Goal: Transaction & Acquisition: Purchase product/service

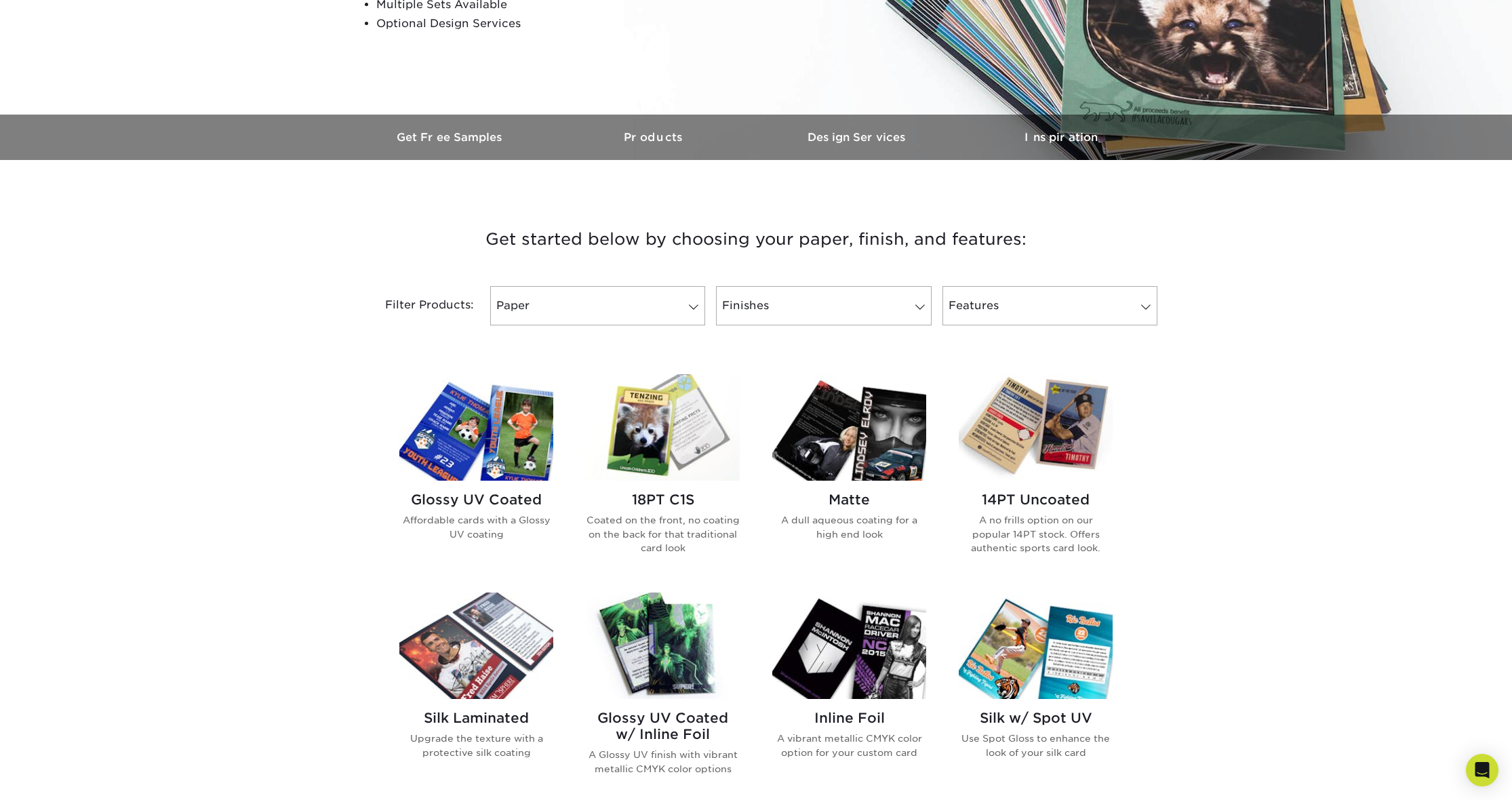
scroll to position [315, 0]
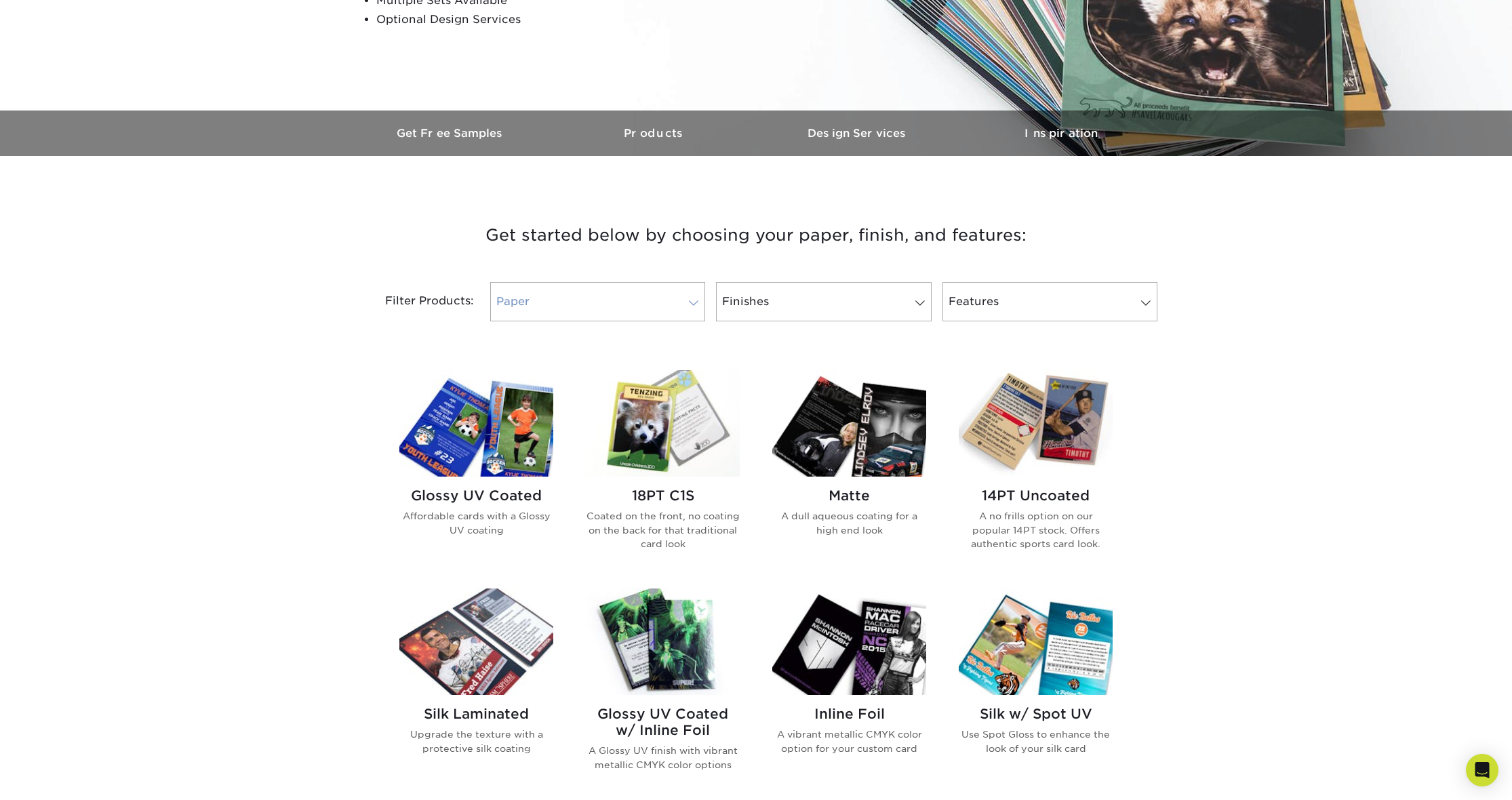
click at [691, 306] on span at bounding box center [694, 302] width 19 height 11
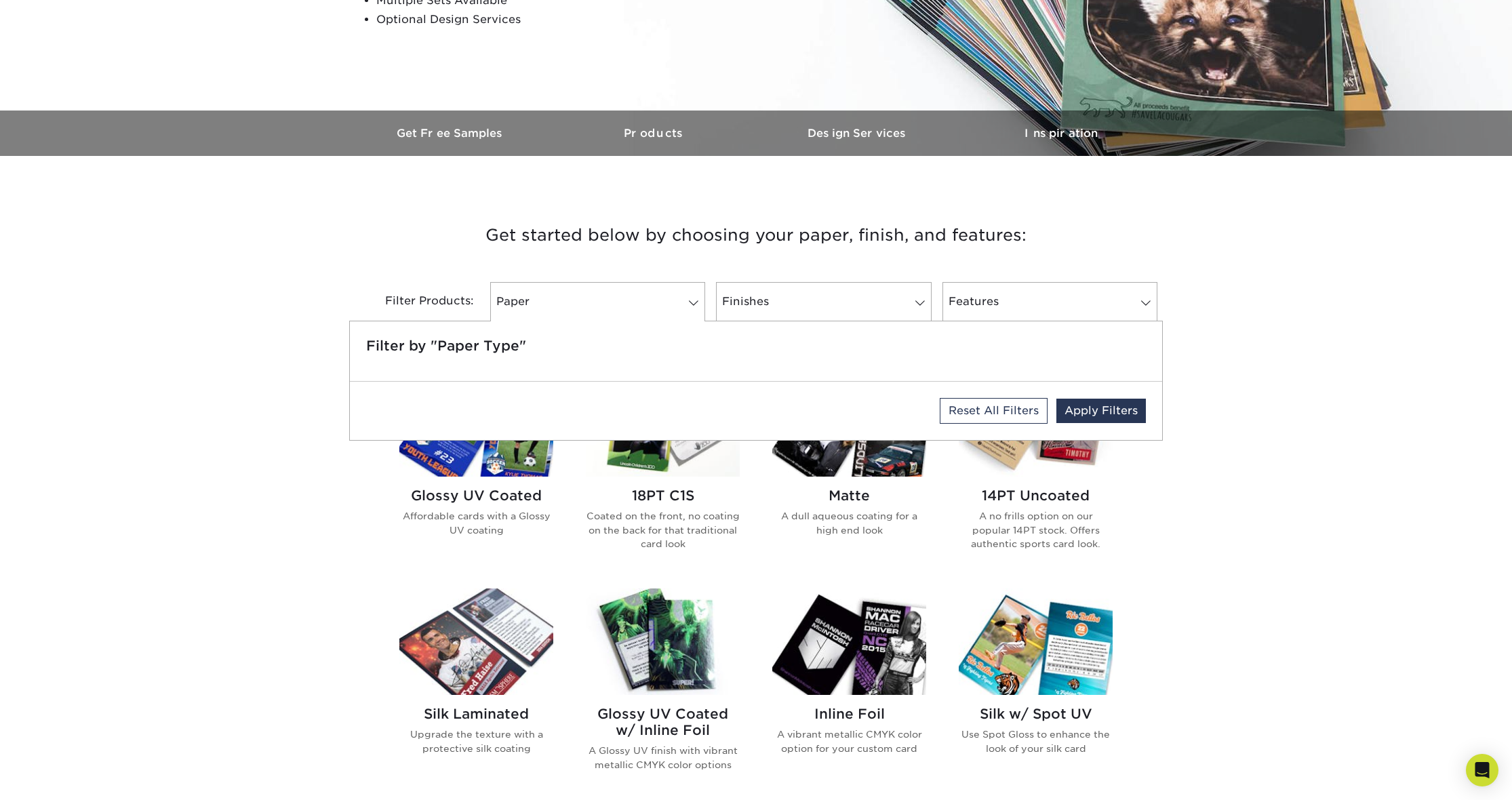
click at [679, 263] on h3 "Get started below by choosing your paper, finish, and features:" at bounding box center [755, 235] width 793 height 61
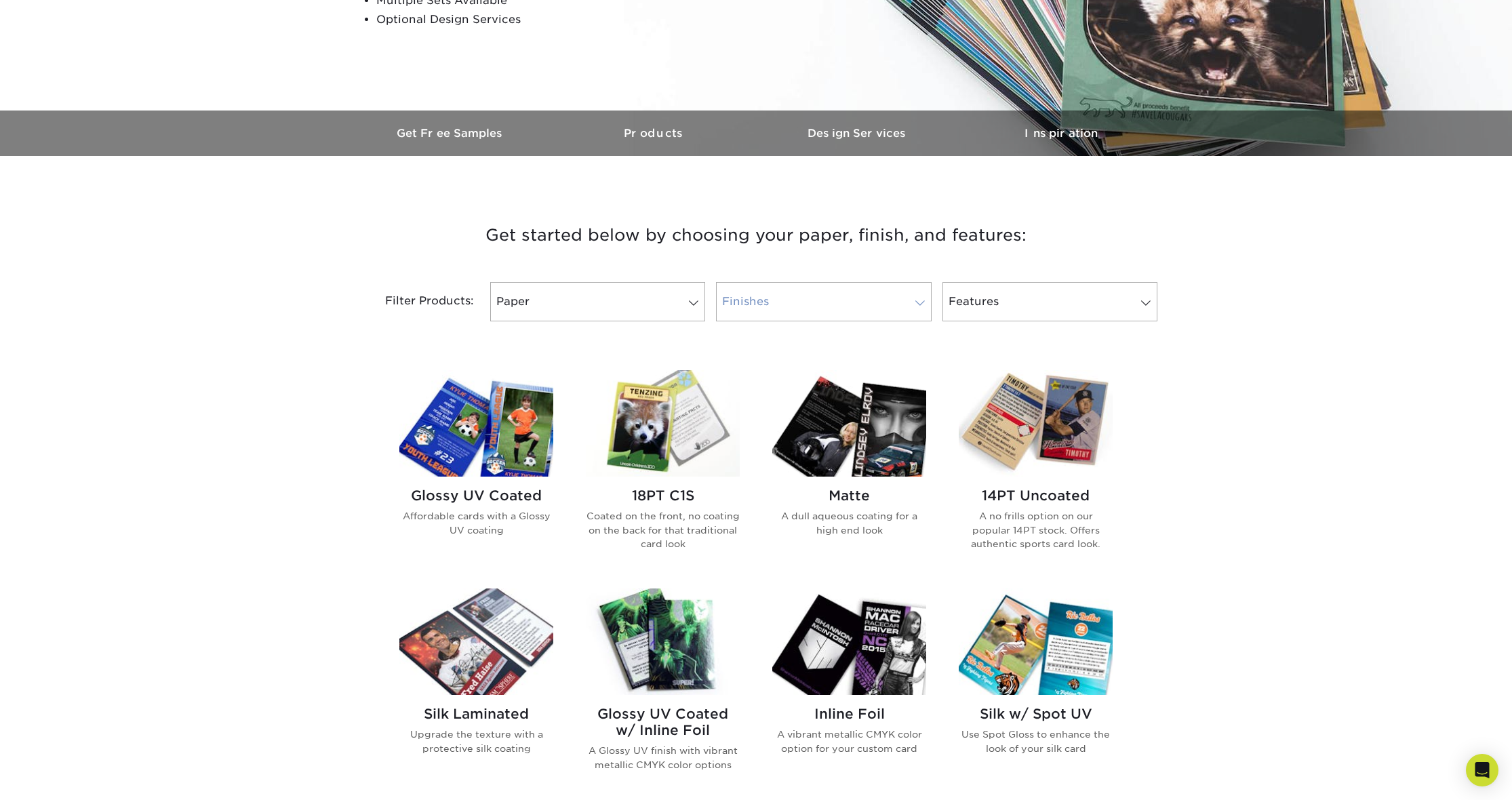
click at [901, 301] on link "Finishes" at bounding box center [824, 301] width 215 height 39
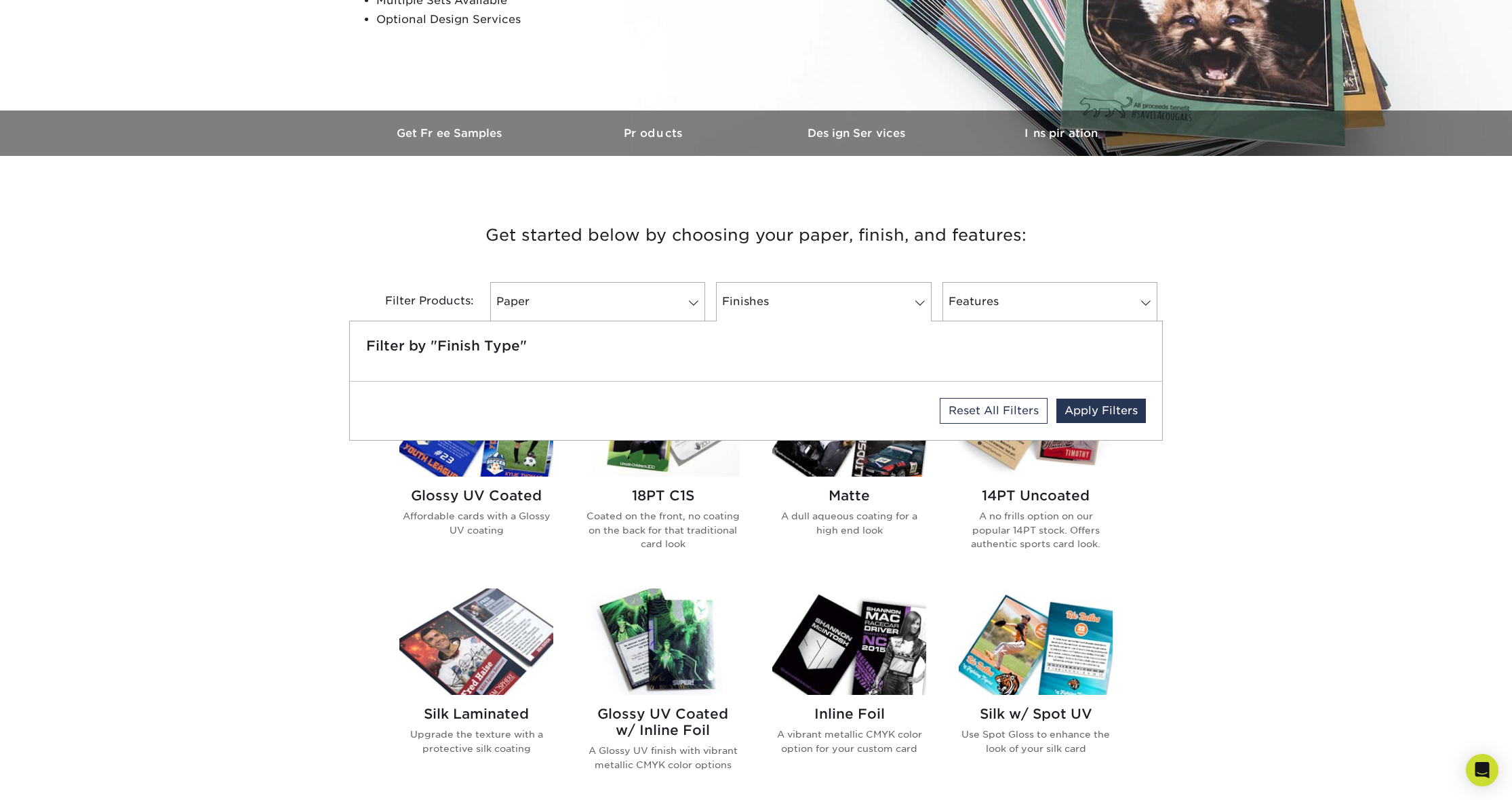
click at [870, 260] on h3 "Get started below by choosing your paper, finish, and features:" at bounding box center [755, 235] width 793 height 61
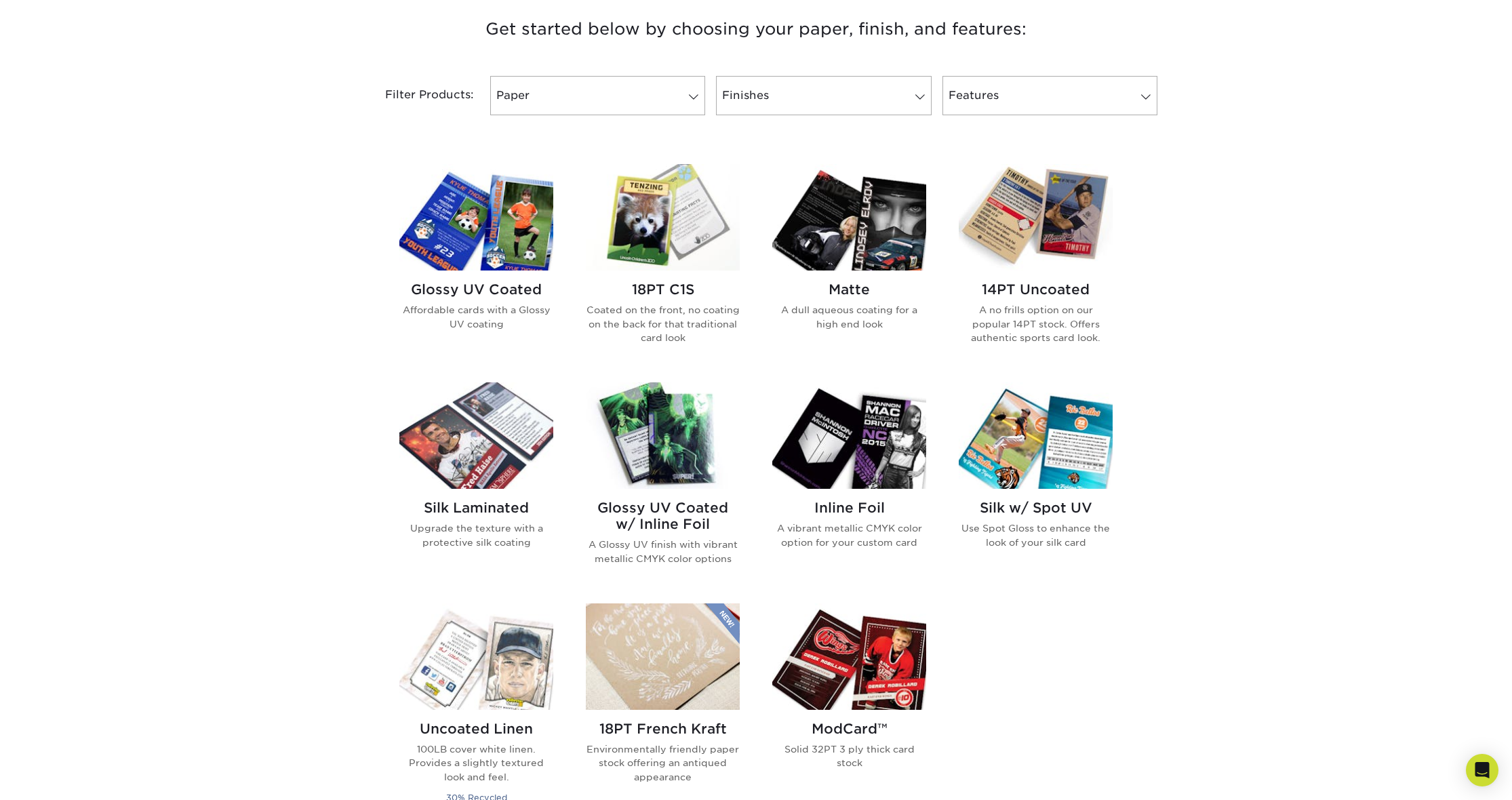
scroll to position [557, 0]
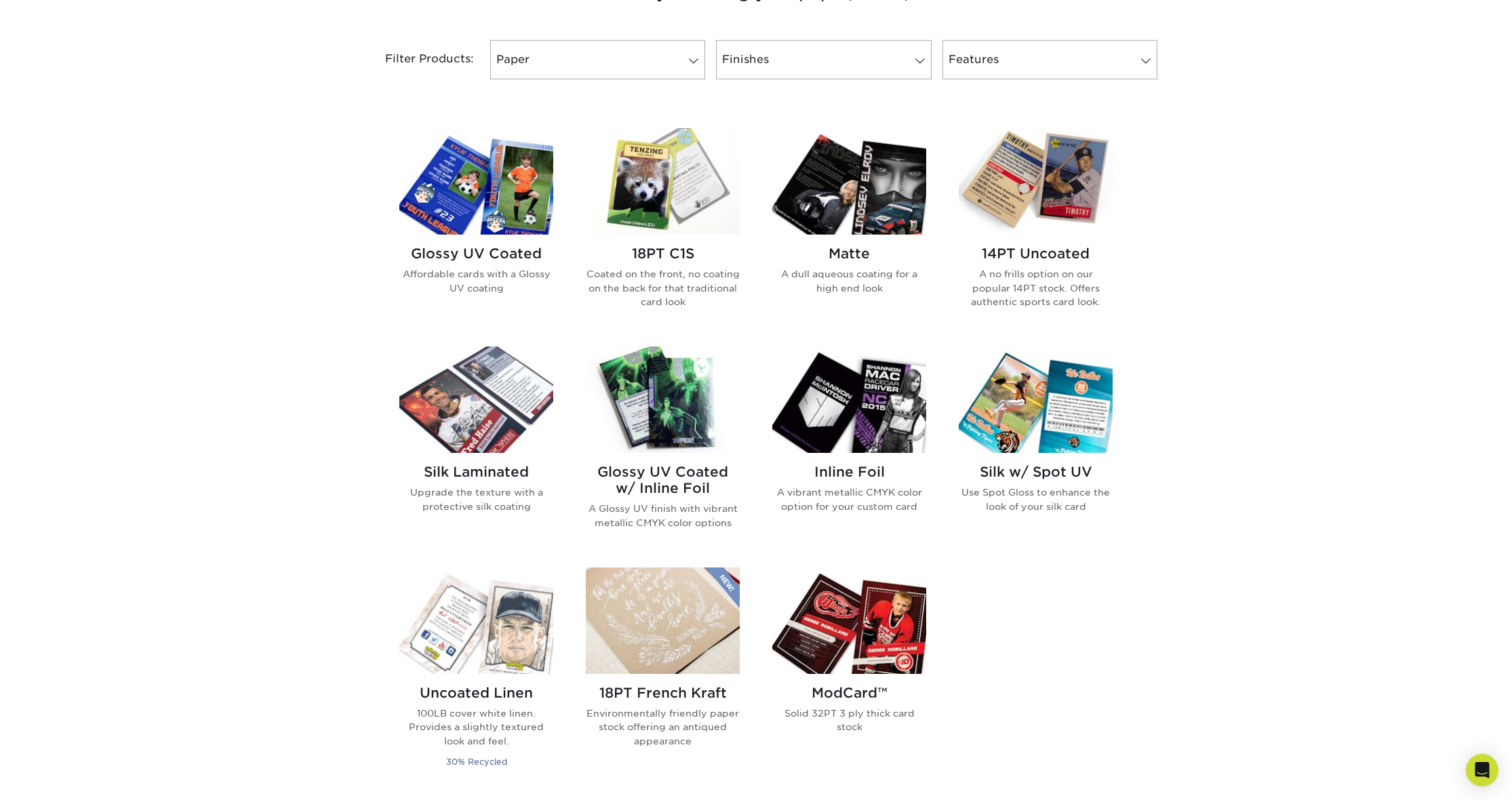
click at [673, 189] on img at bounding box center [663, 181] width 154 height 107
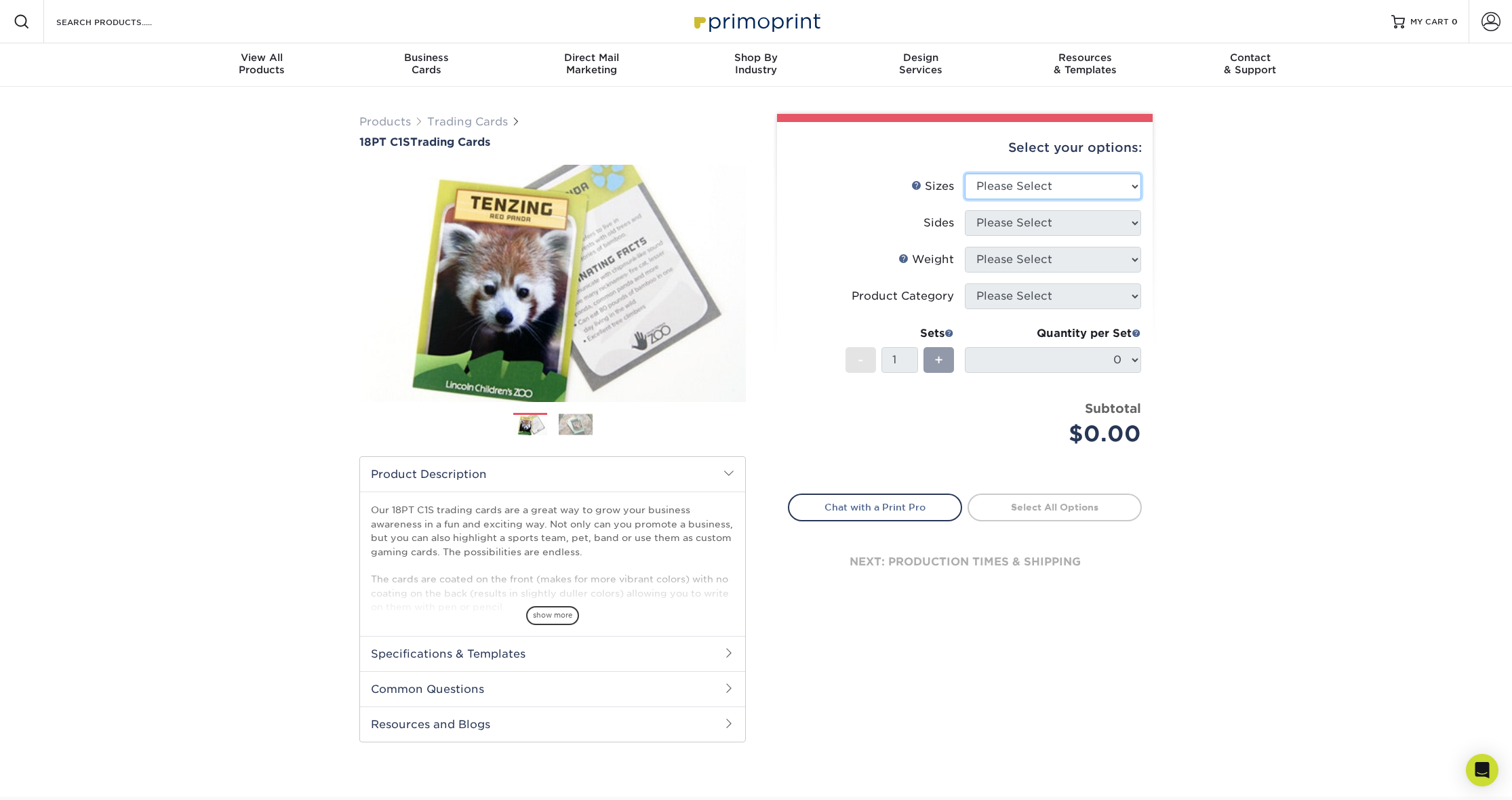
select select "2.50x3.50"
select select "13abbda7-1d64-4f25-8bb2-c179b224825d"
select select "18PTC1S"
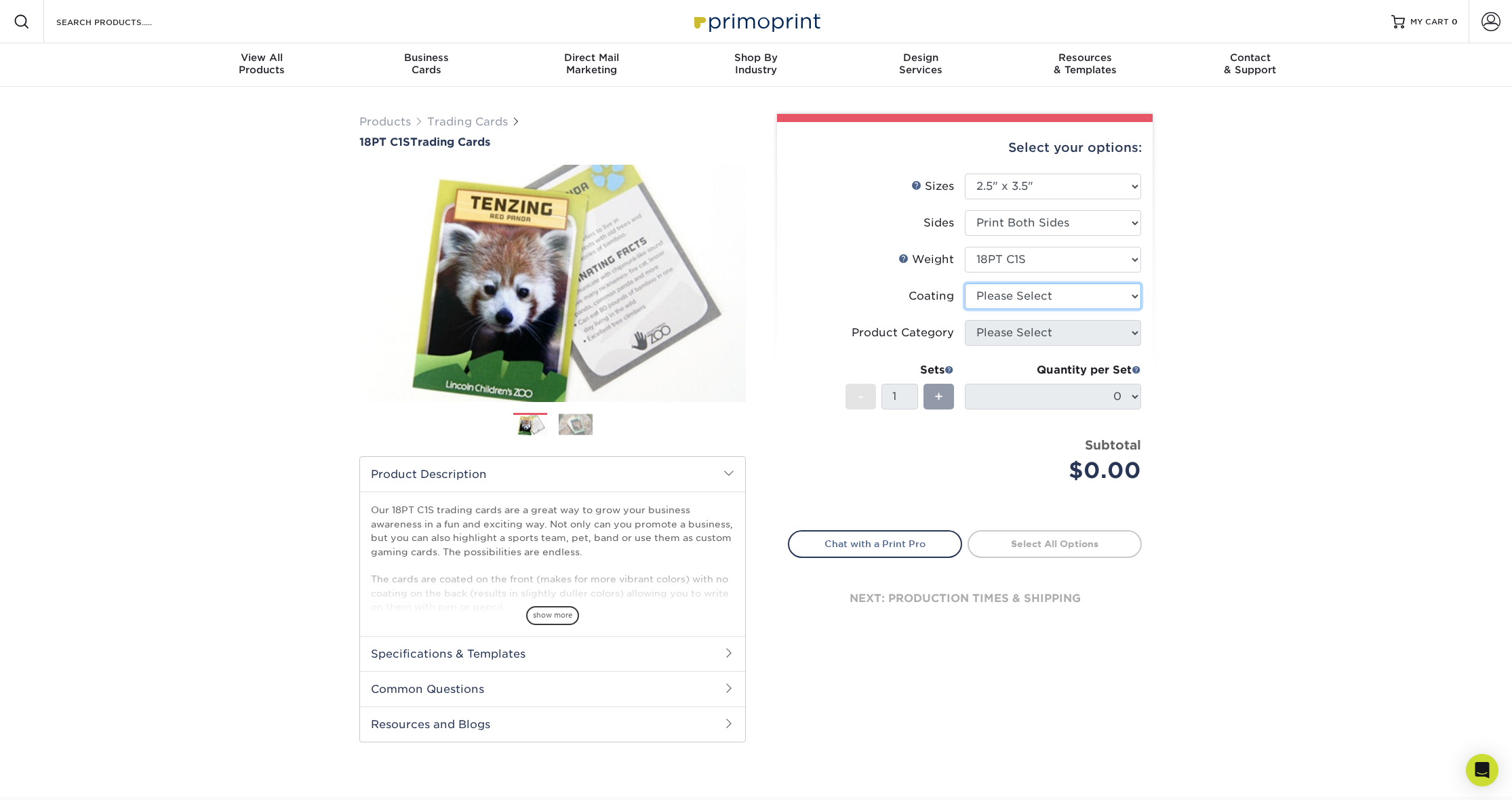
select select "1e8116af-acfc-44b1-83dc-8181aa338834"
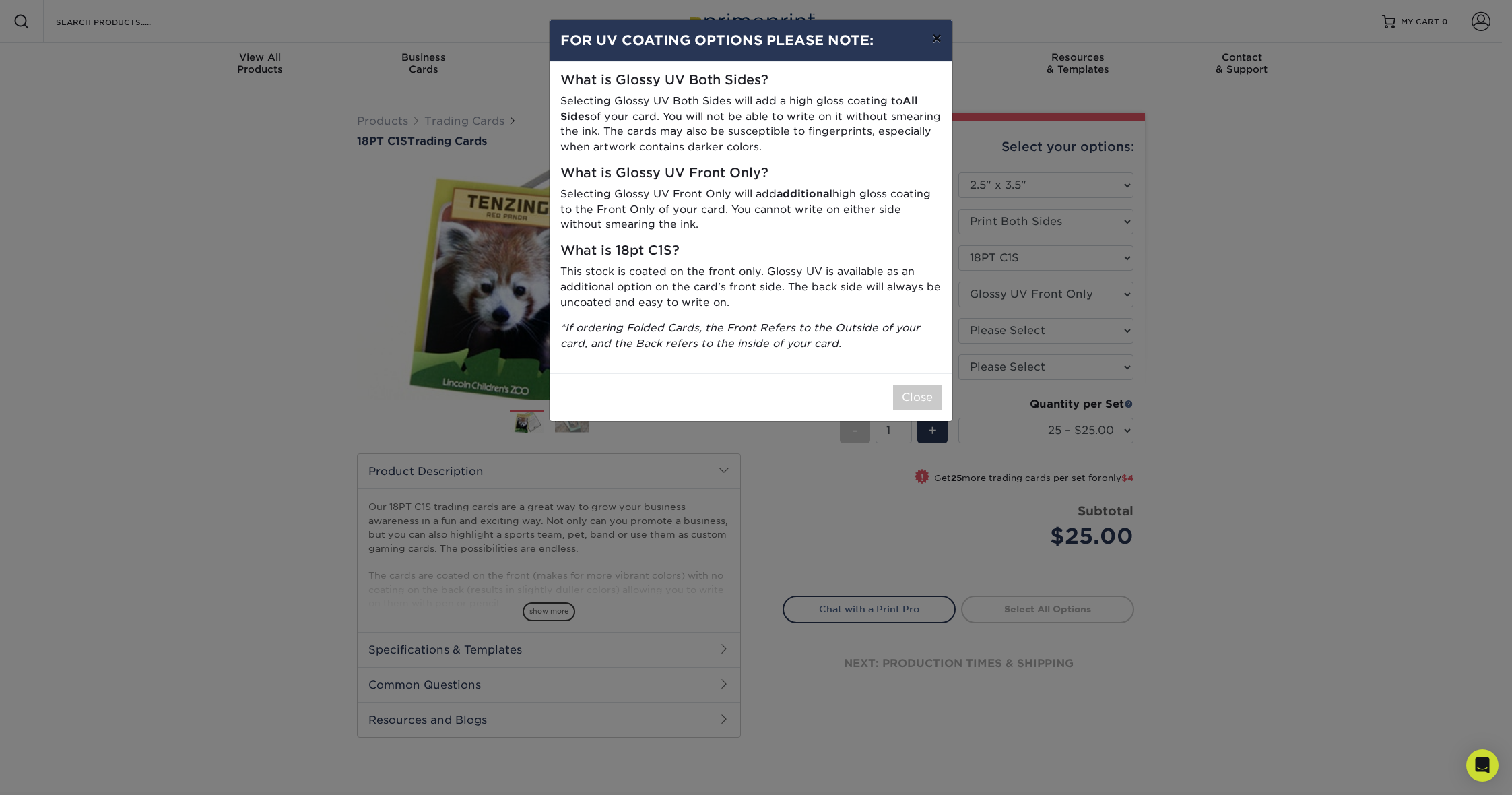
click at [938, 38] on button "×" at bounding box center [937, 39] width 31 height 38
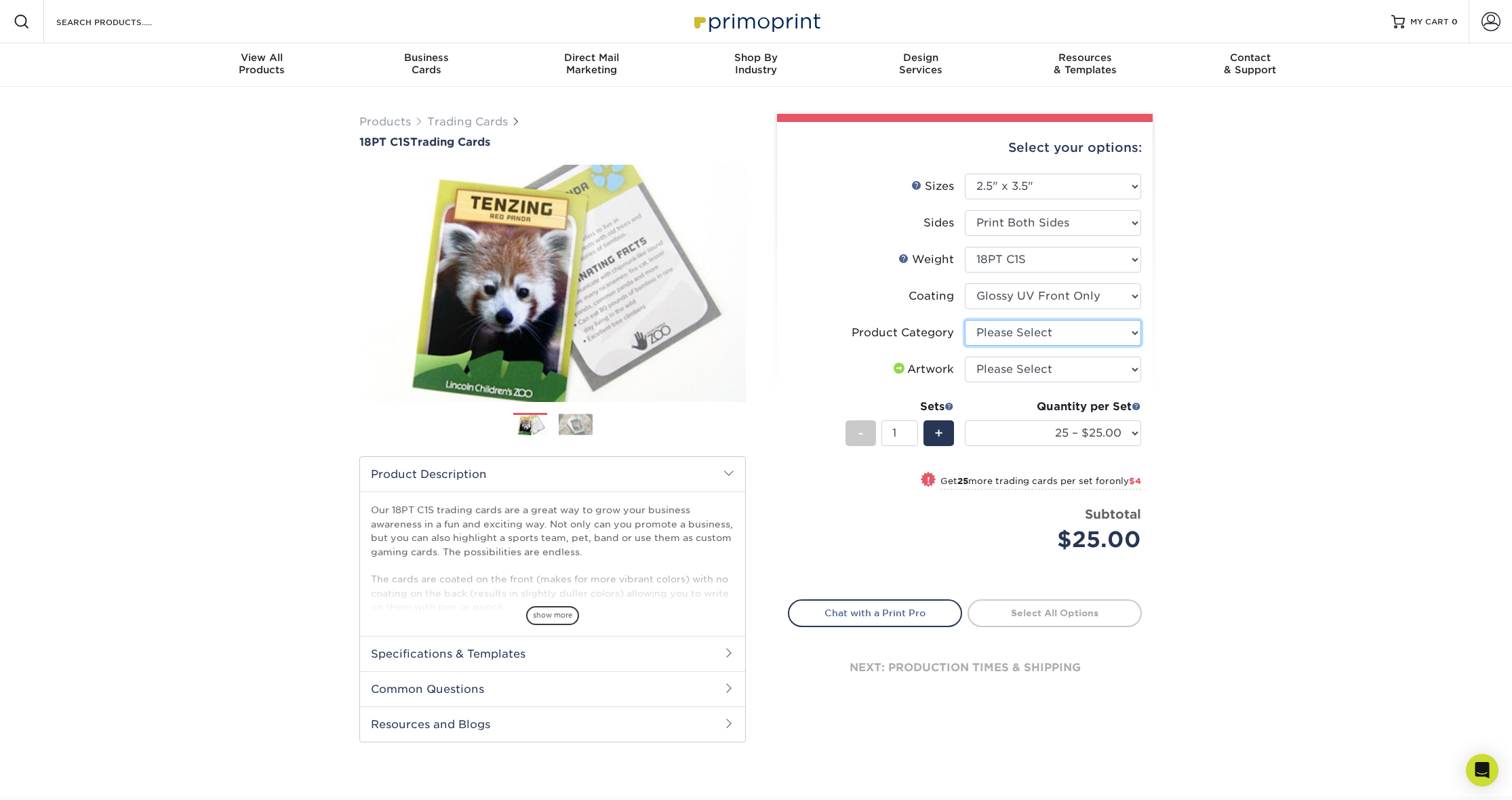
select select "c2f9bce9-36c2-409d-b101-c29d9d031e18"
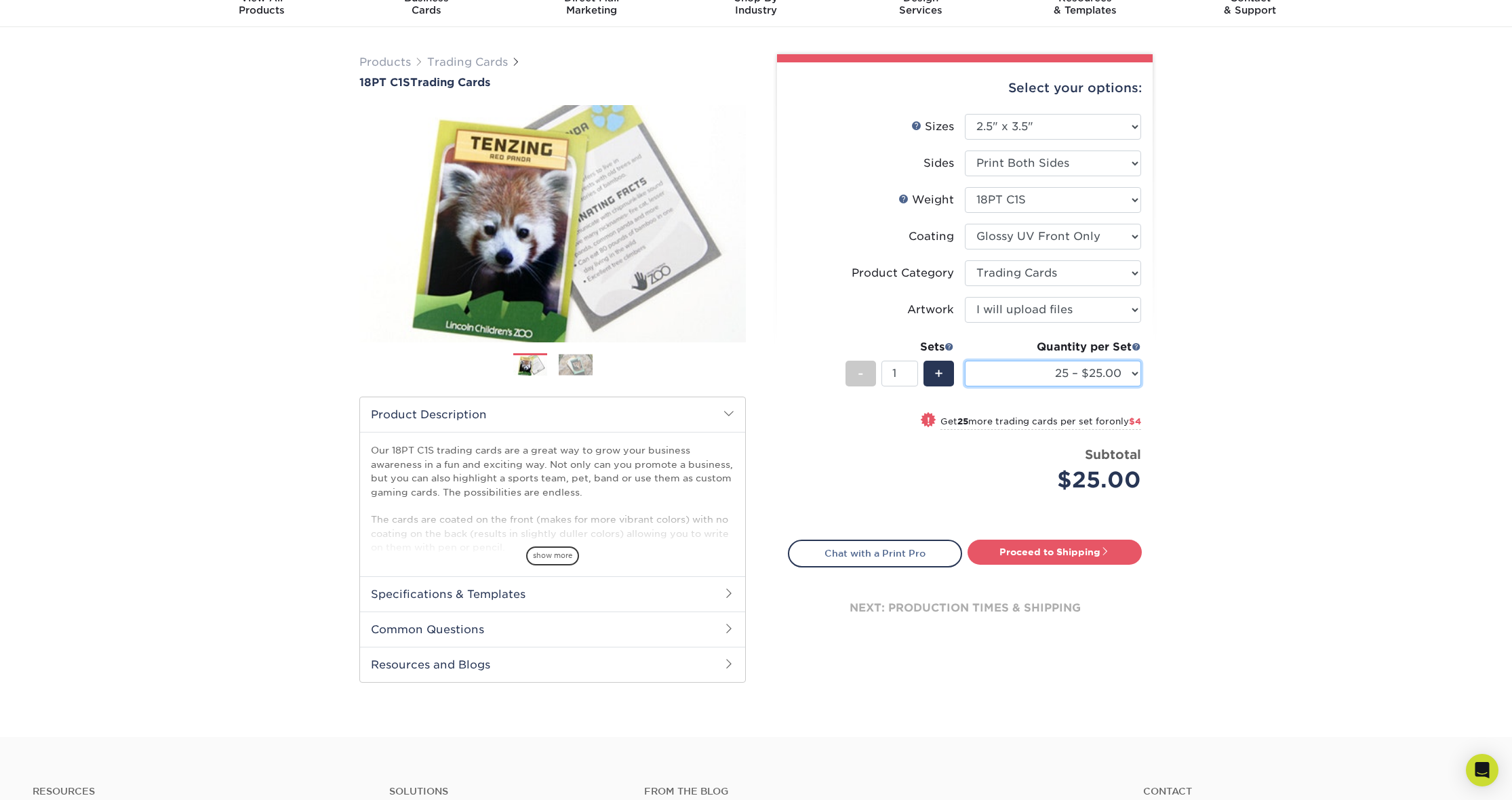
scroll to position [48, 0]
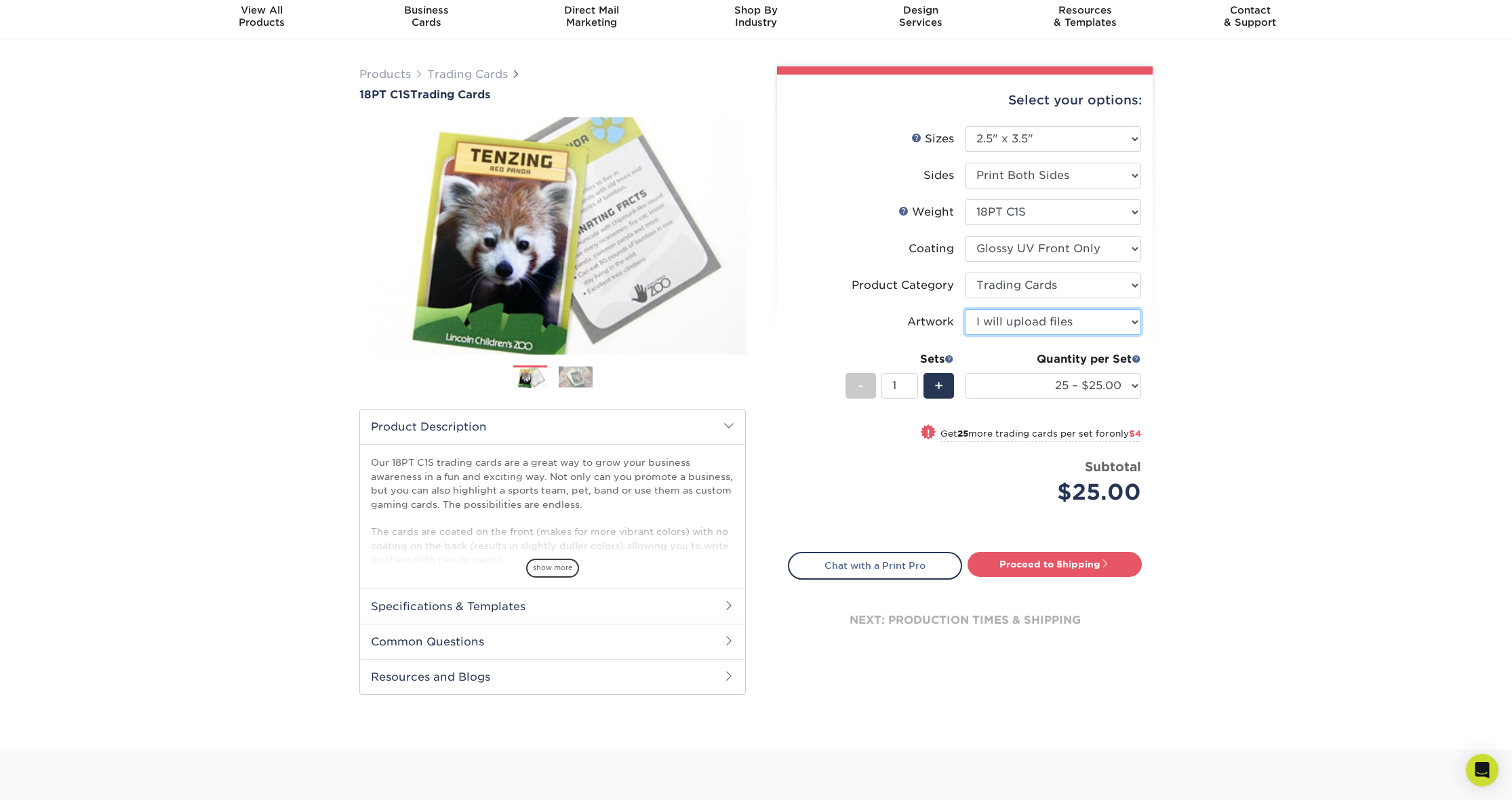
select select "design"
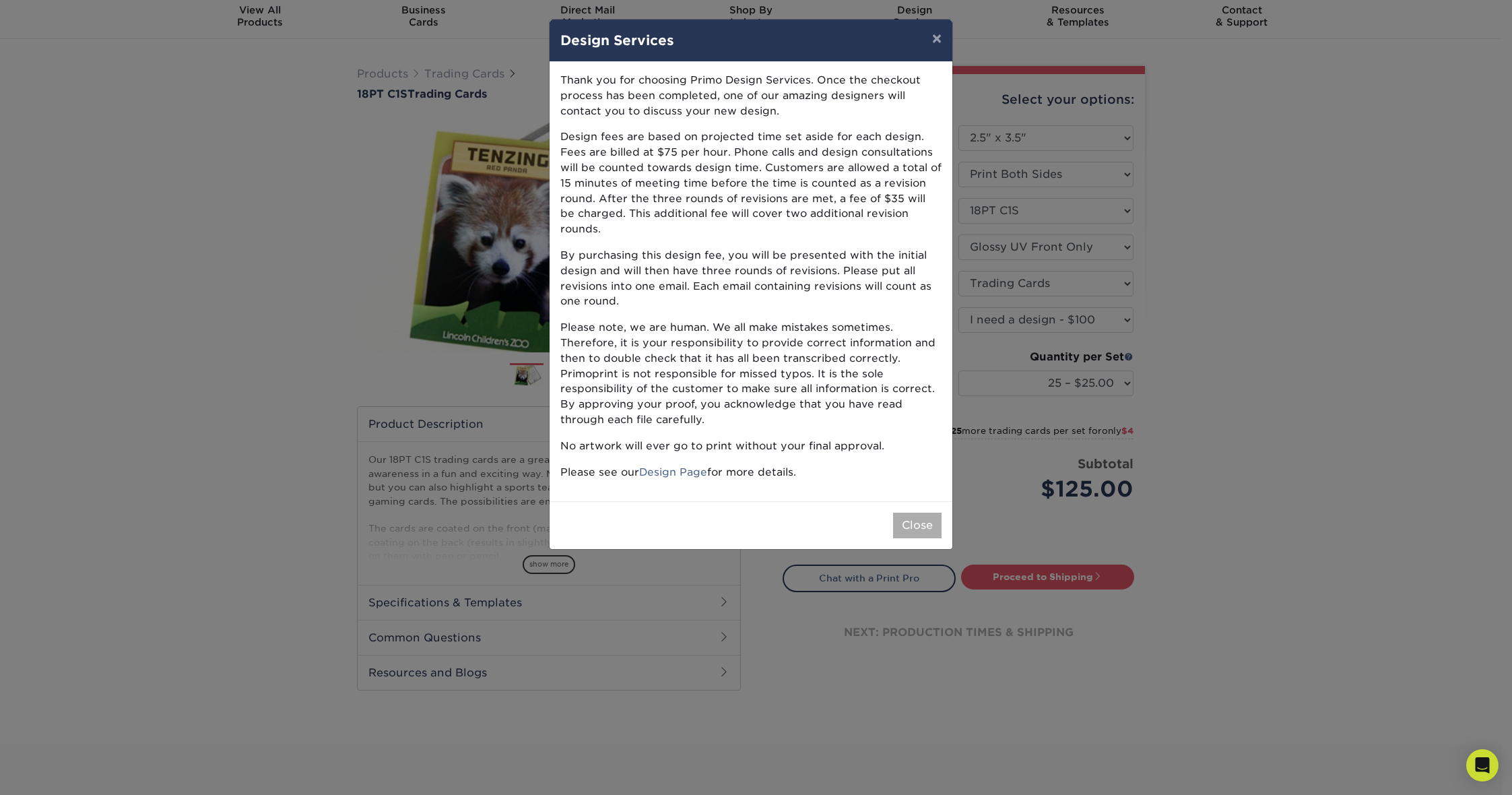
click at [912, 512] on button "Close" at bounding box center [917, 525] width 48 height 26
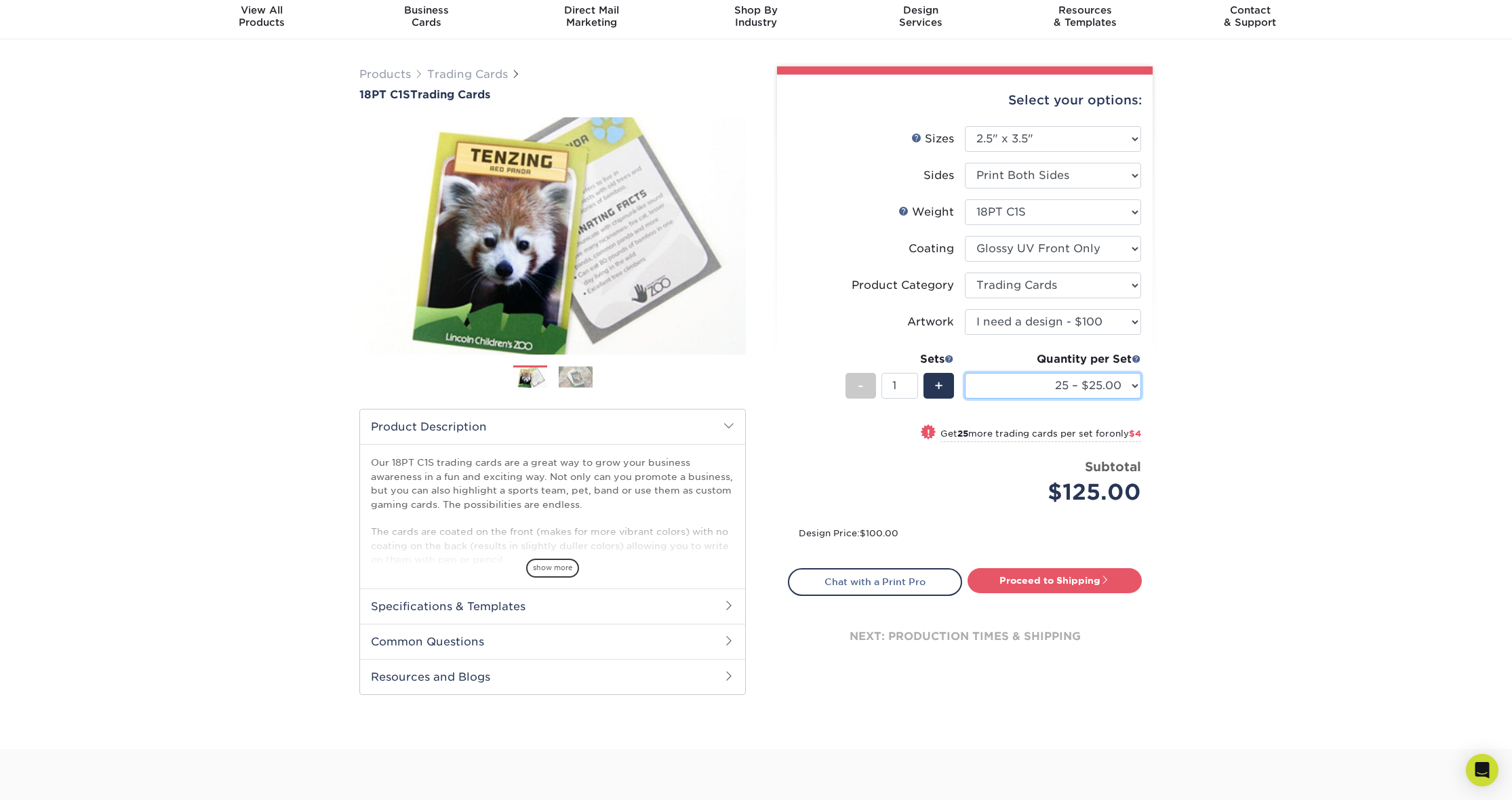
select select "5000 – $212.00"
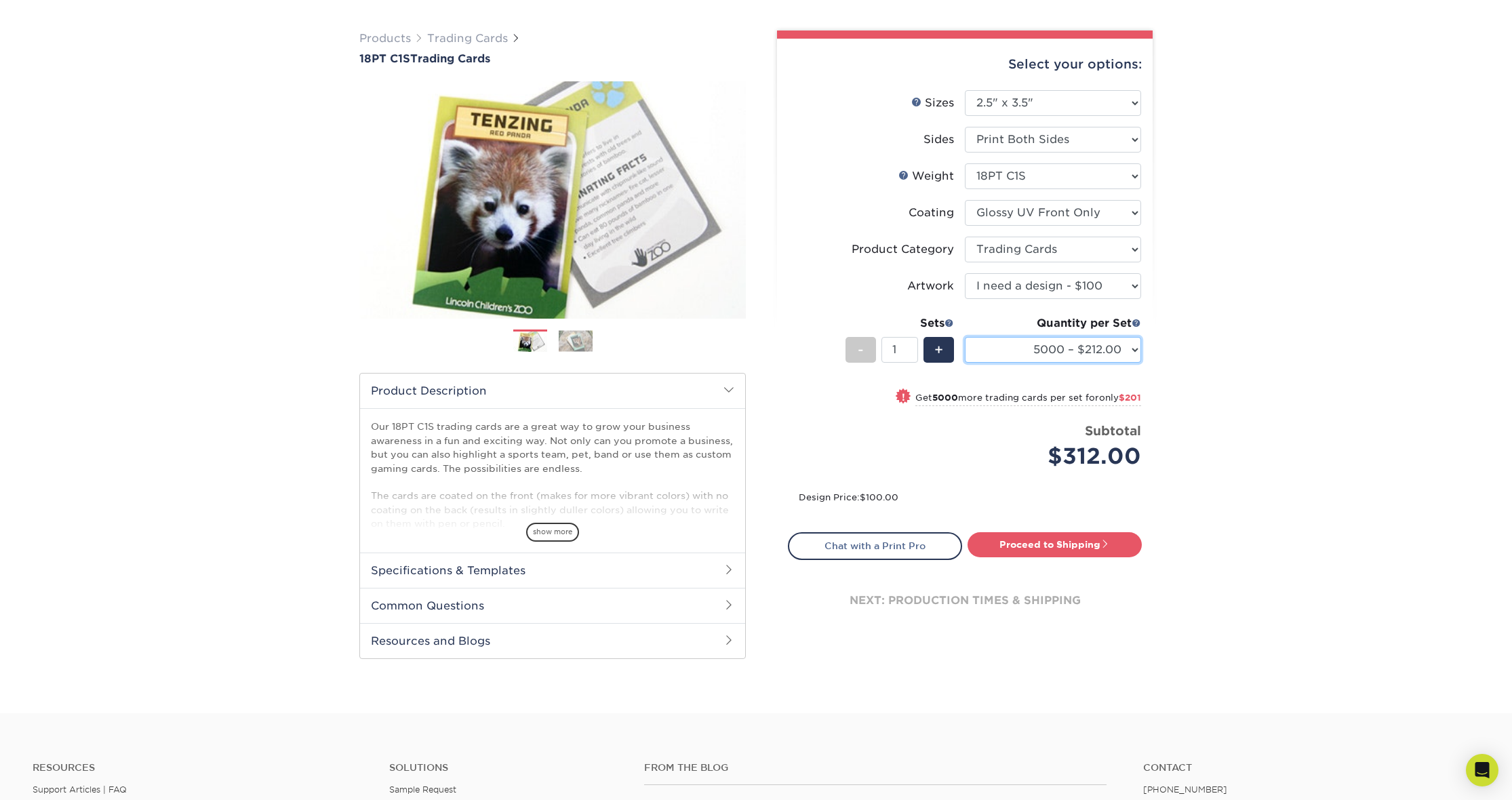
scroll to position [87, 0]
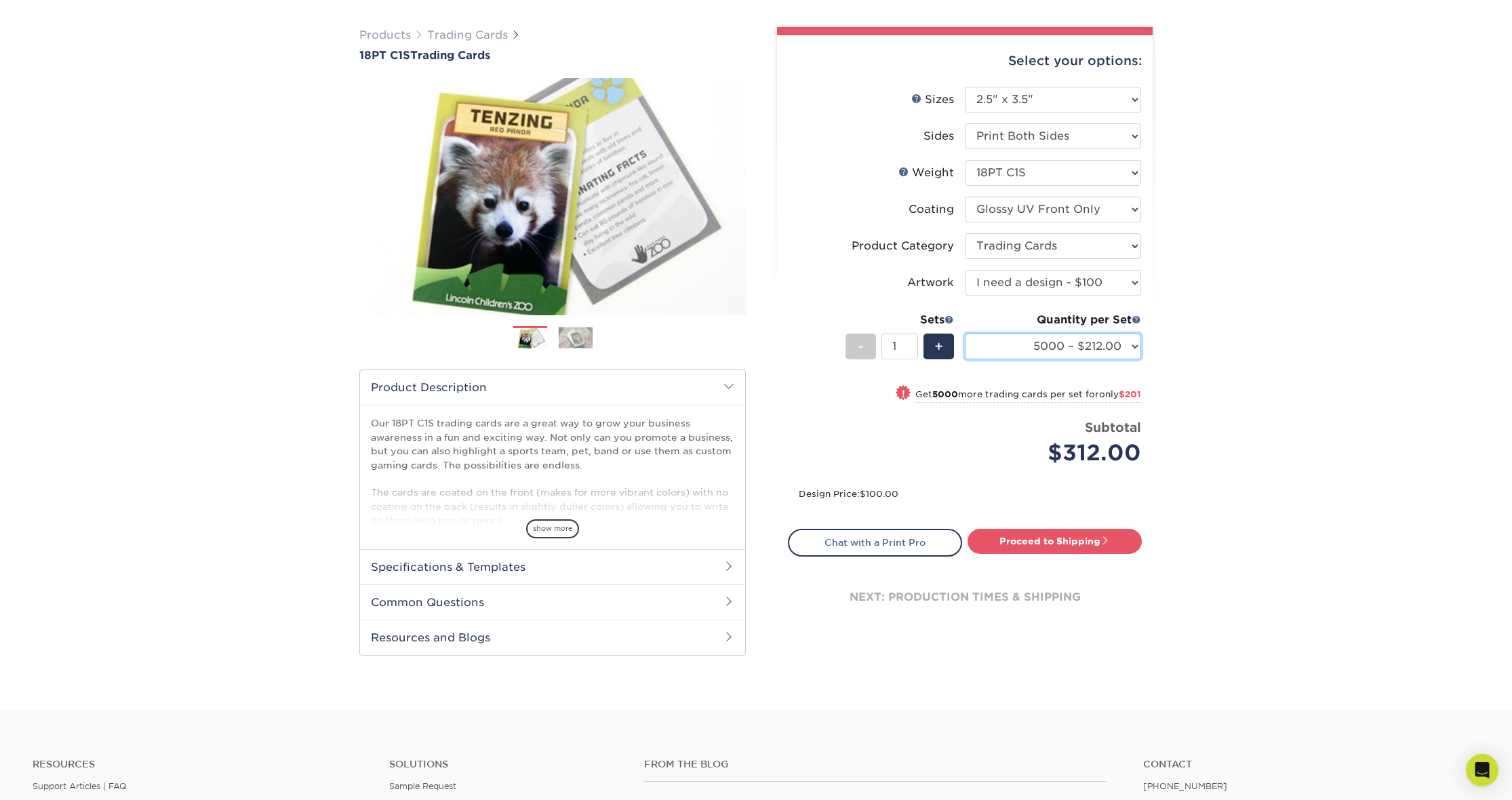
drag, startPoint x: 1133, startPoint y: 381, endPoint x: 1221, endPoint y: 501, distance: 148.8
click at [1367, 452] on div "Products Trading Cards 18PT C1S Trading Cards Previous Next show more" at bounding box center [756, 354] width 1512 height 710
